Goal: Transaction & Acquisition: Purchase product/service

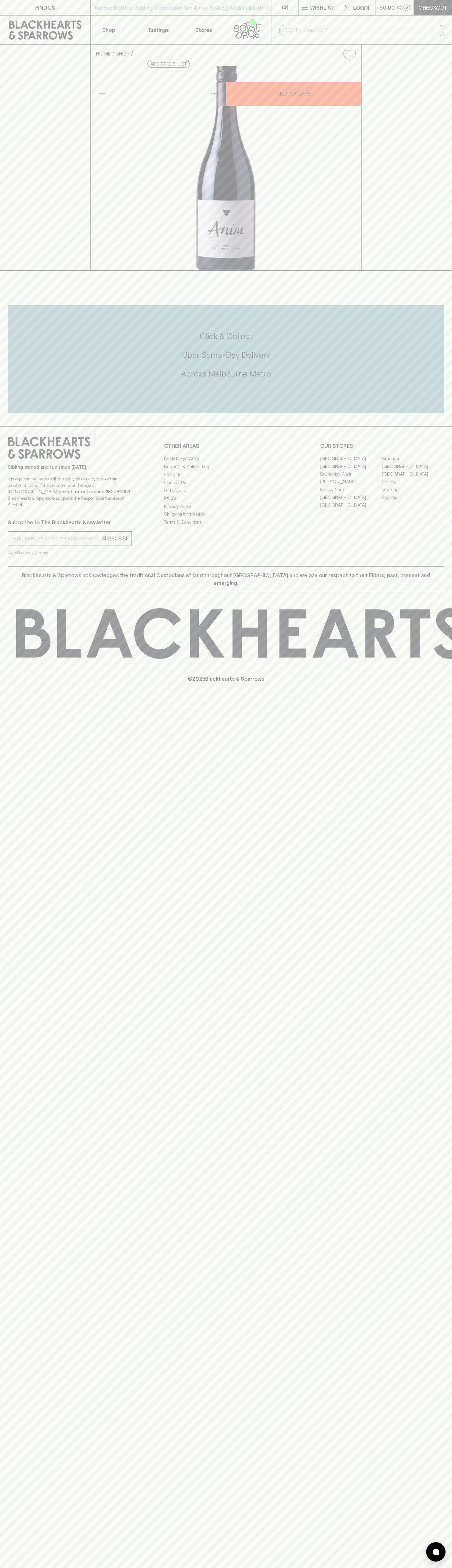
click at [441, 699] on div "© 2025 Blackhearts & Sparrows" at bounding box center [226, 645] width 452 height 107
click at [48, 1567] on html "FIND US | No Bad Bottles | Sibling Owned and Run Since 2006 | No Bad Bottles | …" at bounding box center [226, 784] width 452 height 1568
click at [11, 890] on div "FIND US | No Bad Bottles | Sibling Owned and Run Since 2006 | No Bad Bottles | …" at bounding box center [226, 784] width 452 height 1568
